Goal: Feedback & Contribution: Leave review/rating

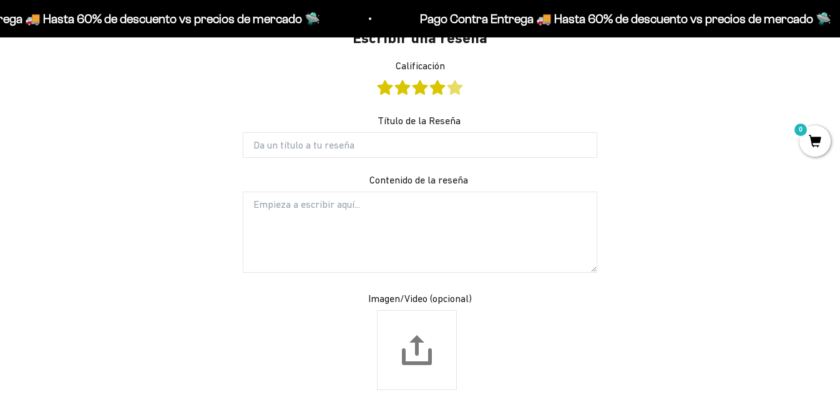
click at [457, 89] on link "Calificación" at bounding box center [454, 87] width 15 height 14
click at [454, 89] on link "Calificación" at bounding box center [454, 87] width 15 height 14
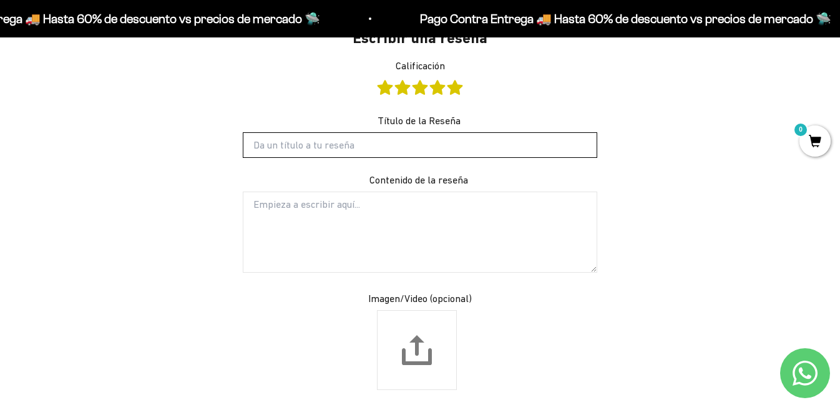
click at [435, 149] on input "Título de la Reseña" at bounding box center [420, 144] width 354 height 25
type input "A"
type input "E"
type input "L"
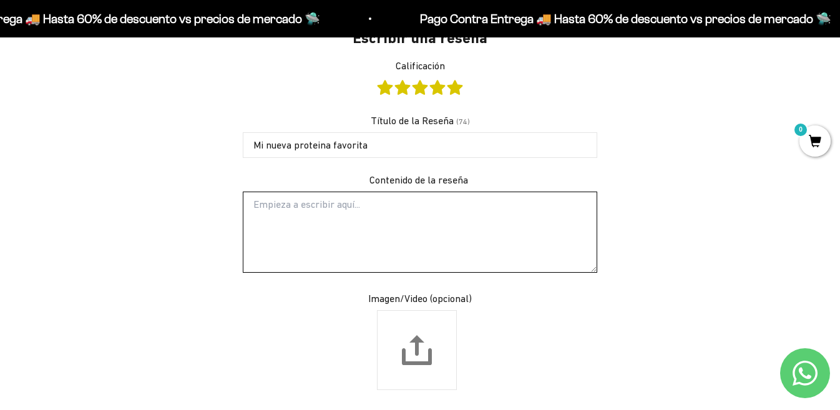
click at [450, 209] on textarea "Contenido de la reseña" at bounding box center [420, 232] width 354 height 81
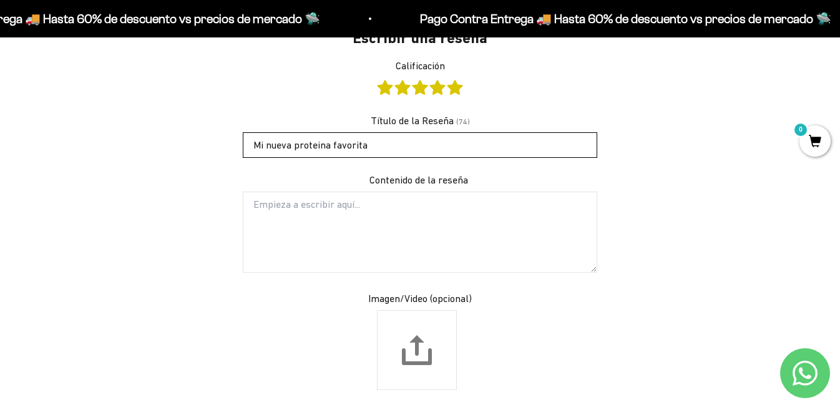
click at [394, 145] on input "Mi nueva proteina favorita" at bounding box center [420, 144] width 354 height 25
type input "Mi nueva proteina favorita!"
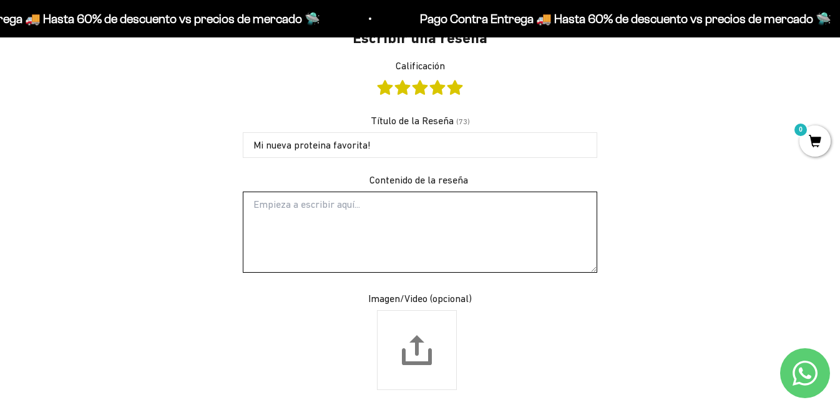
click at [349, 221] on textarea "Contenido de la reseña" at bounding box center [420, 232] width 354 height 81
type textarea "D"
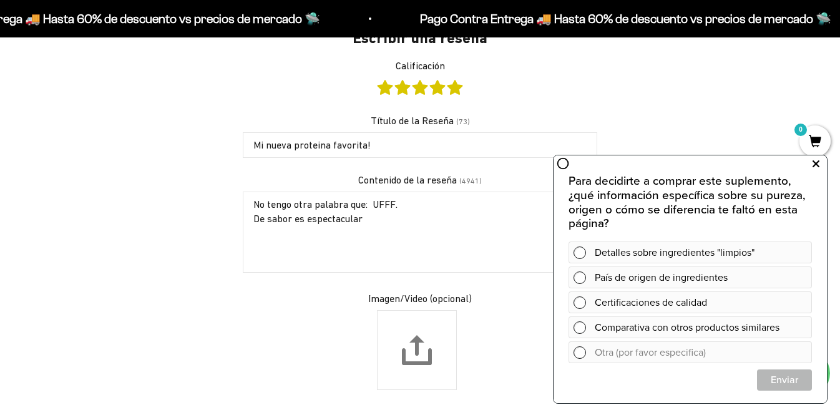
click at [817, 160] on icon at bounding box center [815, 164] width 7 height 16
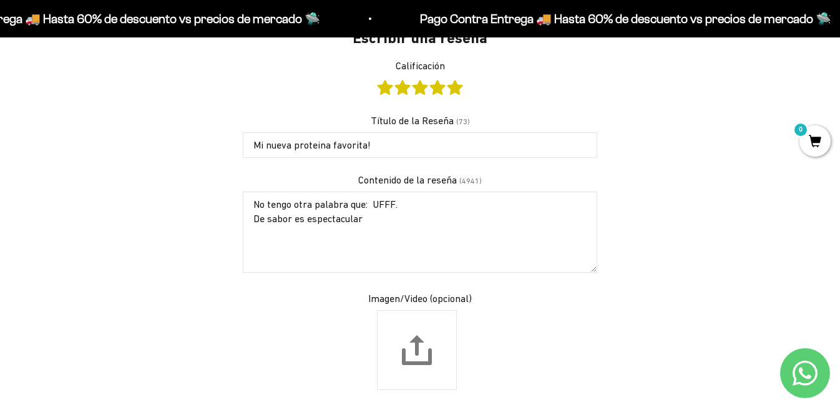
click at [398, 215] on textarea "No tengo otra palabra que: UFFF. De sabor es espectacular" at bounding box center [420, 232] width 354 height 81
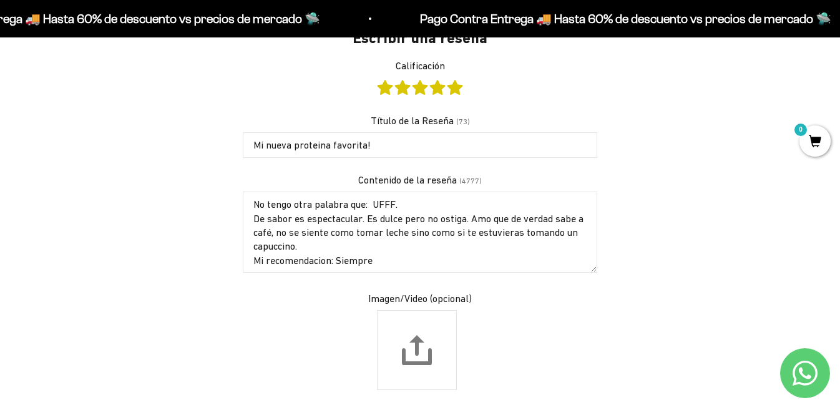
click at [300, 265] on textarea "No tengo otra palabra que: UFFF. De sabor es espectacular. Es dulce pero no ost…" at bounding box center [420, 232] width 354 height 81
click at [394, 264] on textarea "No tengo otra palabra que: UFFF. De sabor es espectacular. Es dulce pero no ost…" at bounding box center [420, 232] width 354 height 81
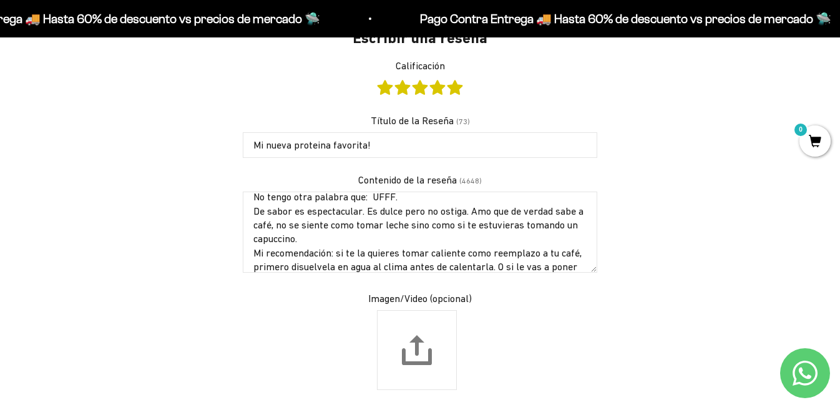
scroll to position [21, 0]
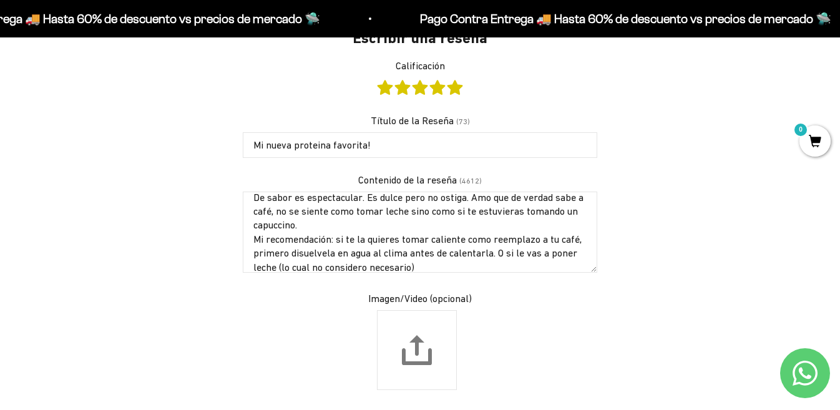
drag, startPoint x: 424, startPoint y: 263, endPoint x: 494, endPoint y: 257, distance: 70.1
click at [494, 257] on textarea "No tengo otra palabra que: UFFF. De sabor es espectacular. Es dulce pero no ost…" at bounding box center [420, 232] width 354 height 81
click at [277, 228] on textarea "No tengo otra palabra que: UFFF. De sabor es espectacular. Es dulce pero no ost…" at bounding box center [420, 232] width 354 height 81
click at [317, 253] on textarea "No tengo otra palabra que: UFFF. De sabor es espectacular. Es dulce pero no ost…" at bounding box center [420, 232] width 354 height 81
click at [390, 264] on textarea "No tengo otra palabra que: UFFF. De sabor es espectacular. Es dulce pero no ost…" at bounding box center [420, 232] width 354 height 81
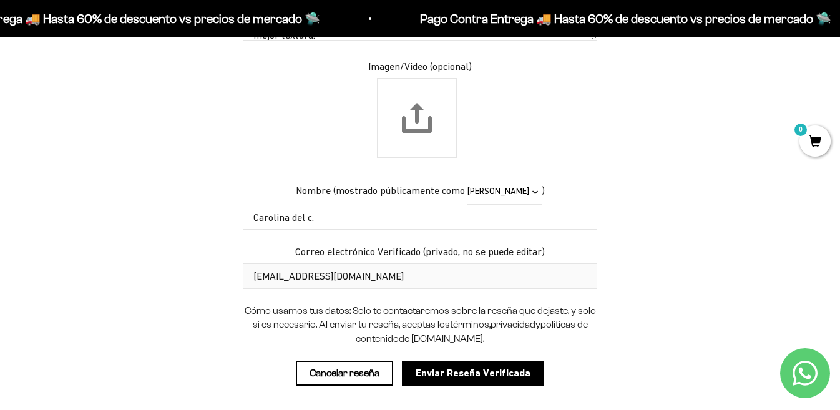
scroll to position [1468, 0]
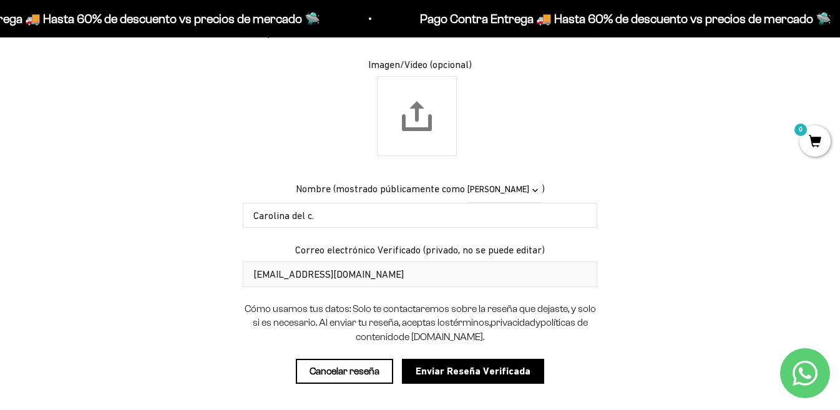
type textarea "No tengo otra palabra que: UFFF. De sabor es espectacular. Es dulce pero no ost…"
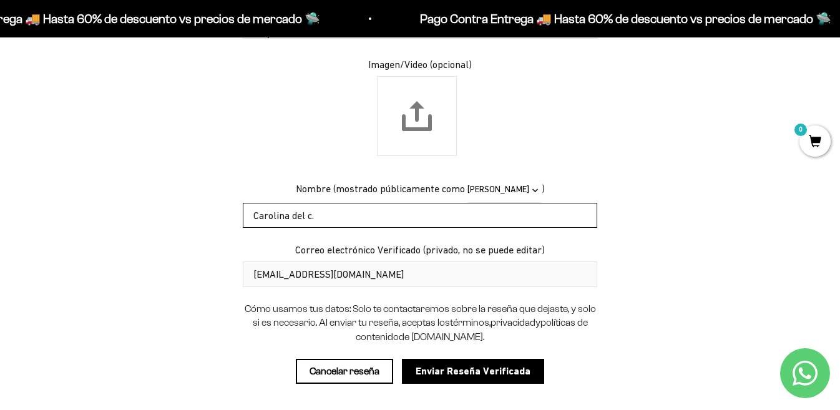
click at [311, 217] on input "Carolina del c." at bounding box center [420, 215] width 354 height 25
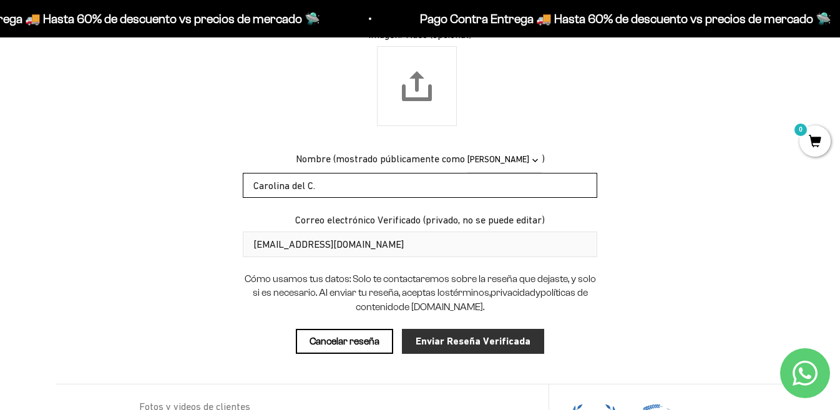
type input "Carolina del C."
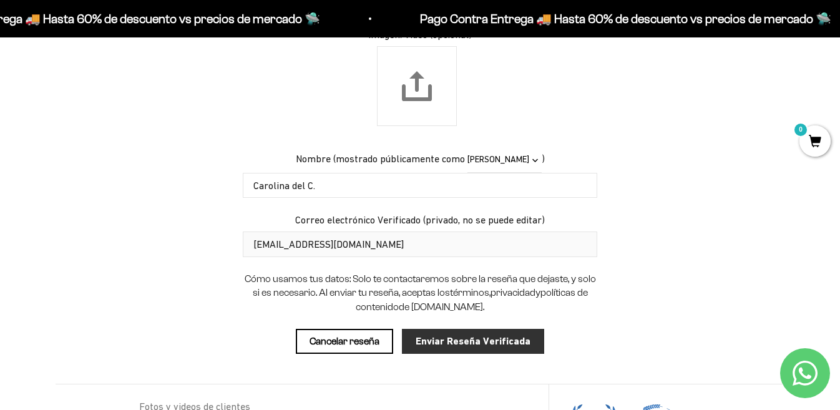
click at [467, 348] on input "Enviar Reseña Verificada" at bounding box center [473, 341] width 142 height 25
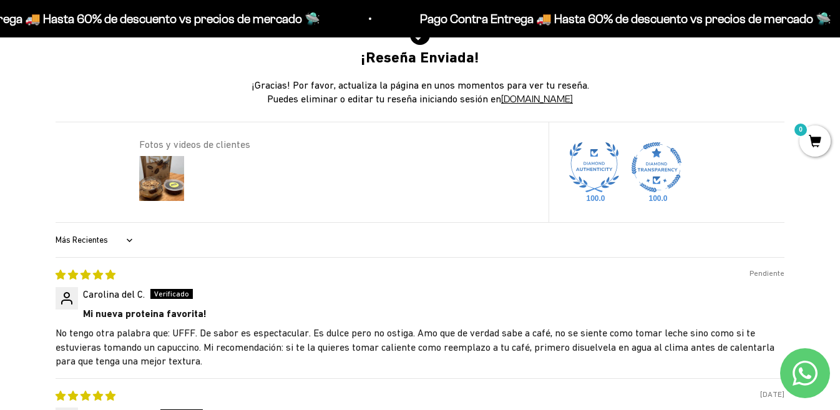
scroll to position [1233, 0]
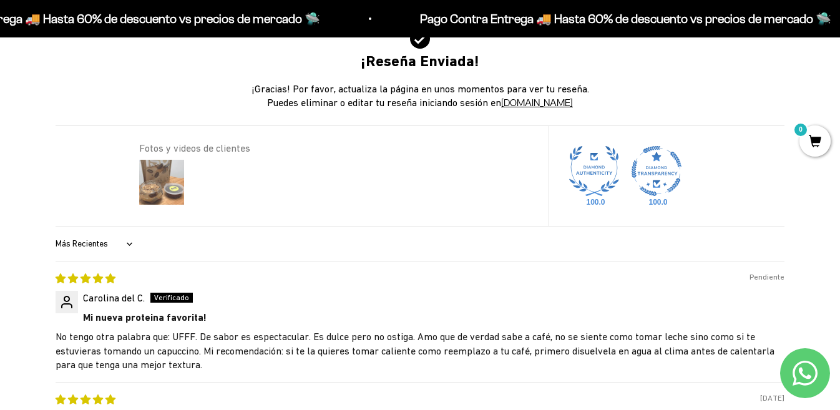
click at [163, 179] on img at bounding box center [162, 182] width 50 height 50
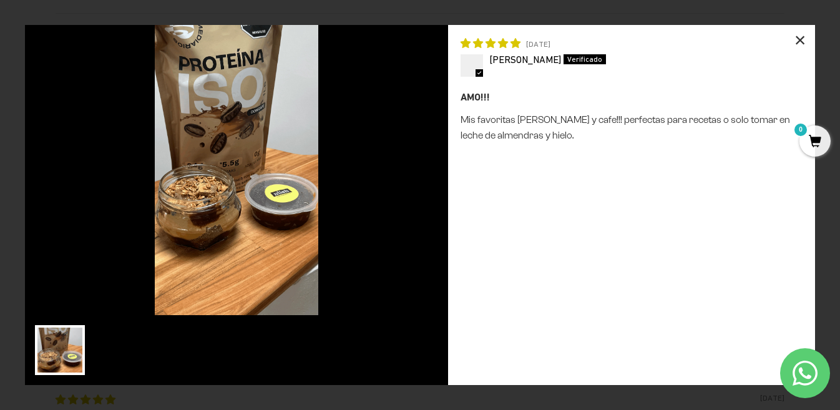
click at [797, 36] on div "×" at bounding box center [800, 40] width 30 height 30
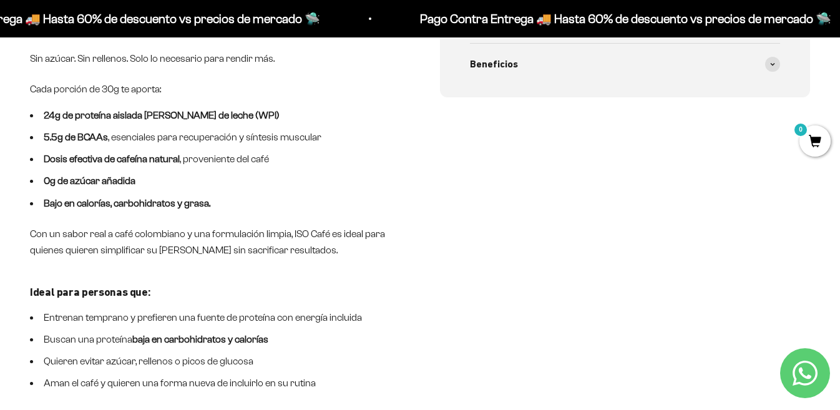
scroll to position [656, 0]
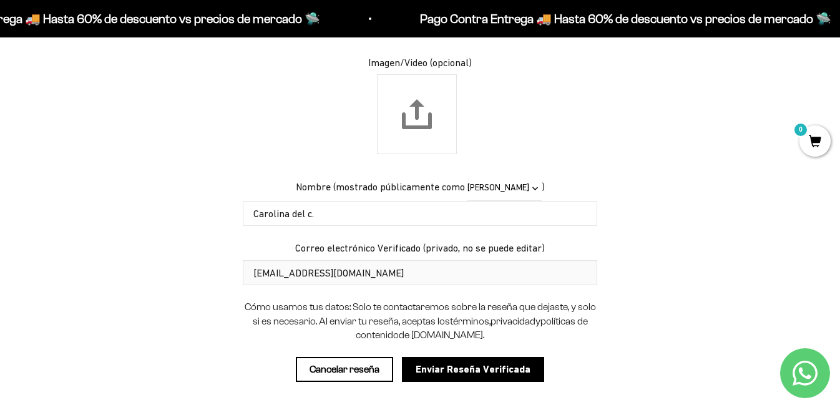
scroll to position [1470, 0]
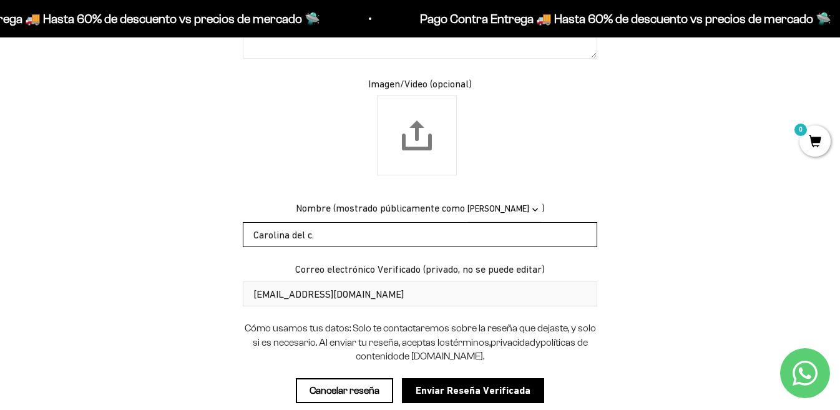
click at [311, 233] on input "Carolina del c." at bounding box center [420, 234] width 354 height 25
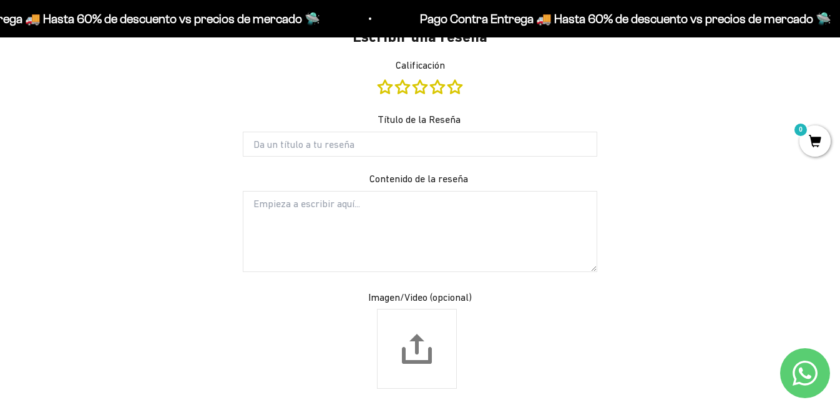
scroll to position [1242, 0]
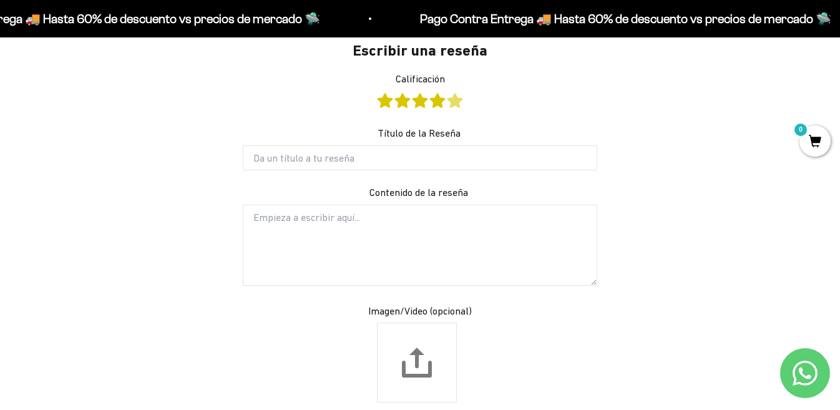
type input "Carolina del C."
click at [455, 99] on link "Calificación" at bounding box center [454, 101] width 15 height 14
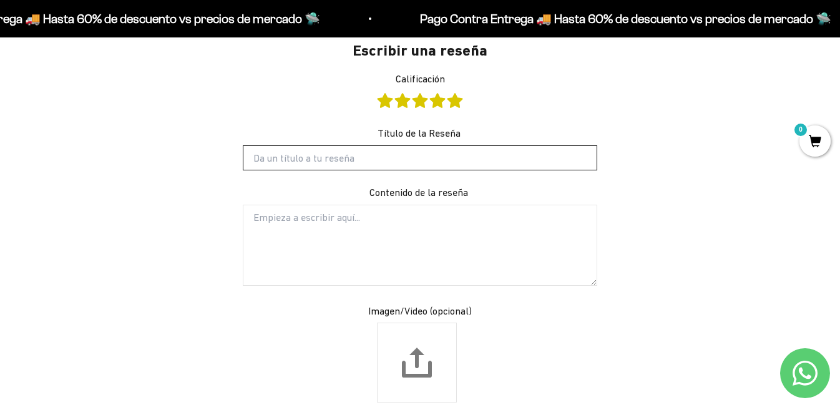
click at [351, 158] on input "Título de la Reseña" at bounding box center [420, 157] width 354 height 25
type input "Espectacular."
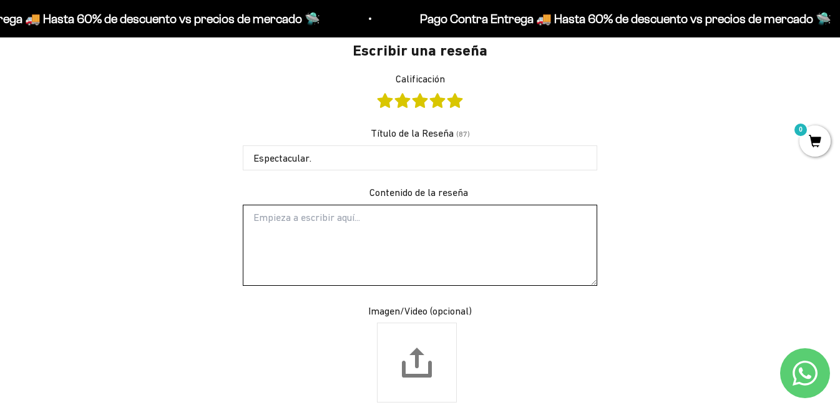
click at [319, 233] on textarea "Contenido de la reseña" at bounding box center [420, 245] width 354 height 81
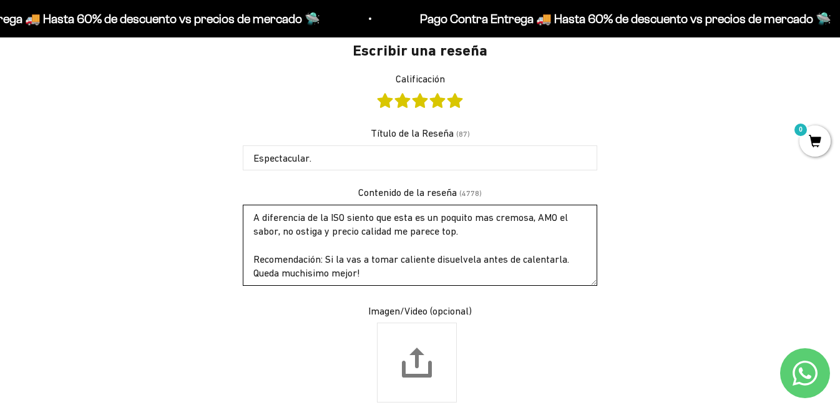
scroll to position [22, 0]
click at [470, 211] on textarea "A diferencia de la ISO siento que esta es un poquito mas cremosa, AMO el sabor,…" at bounding box center [420, 245] width 354 height 81
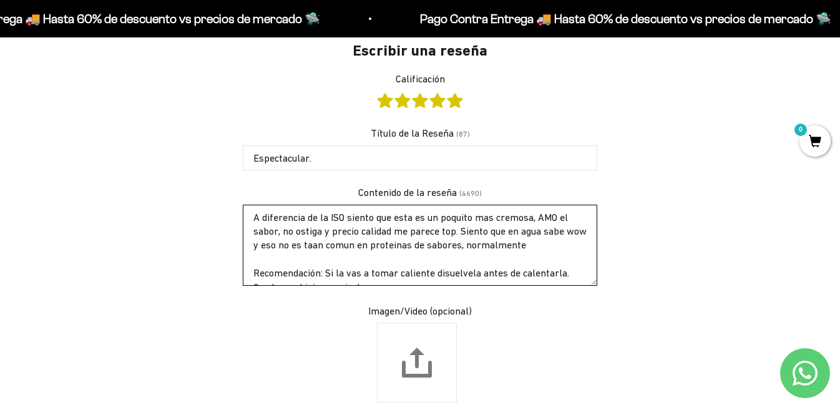
drag, startPoint x: 563, startPoint y: 242, endPoint x: 460, endPoint y: 230, distance: 104.3
click at [460, 230] on textarea "A diferencia de la ISO siento que esta es un poquito mas cremosa, AMO el sabor,…" at bounding box center [420, 245] width 354 height 81
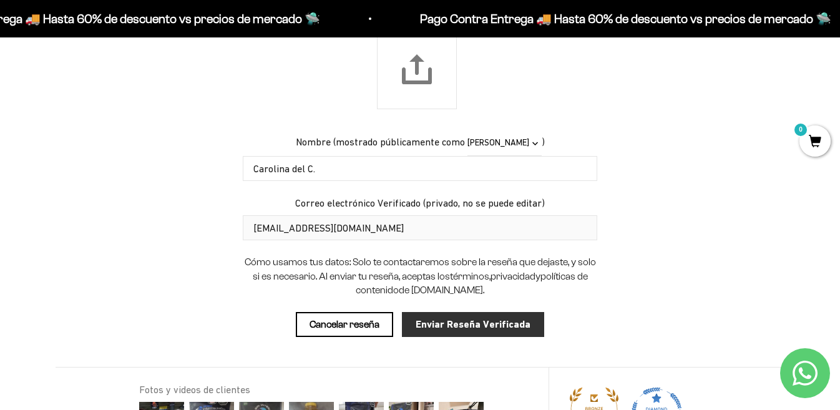
scroll to position [1542, 0]
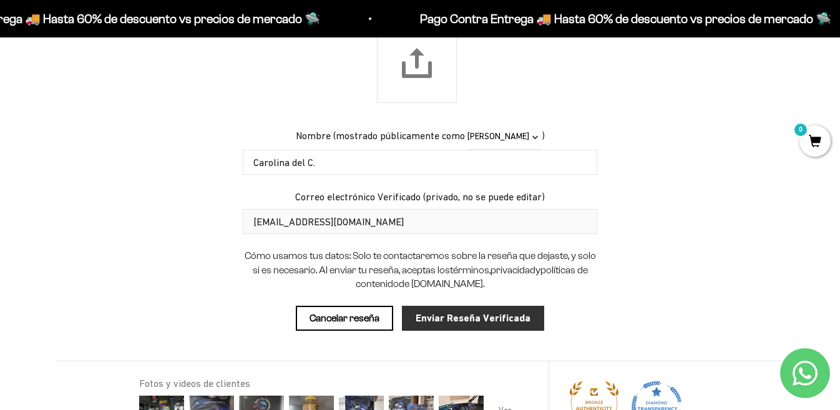
type textarea "A diferencia de la ISO siento que esta es un poquito mas cremosa, AMO el sabor,…"
click at [460, 322] on input "Enviar Reseña Verificada" at bounding box center [473, 318] width 142 height 25
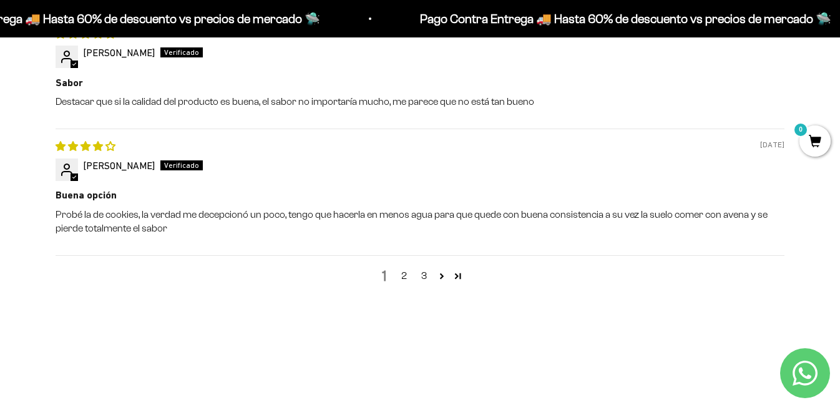
scroll to position [1853, 0]
